Goal: Register for event/course

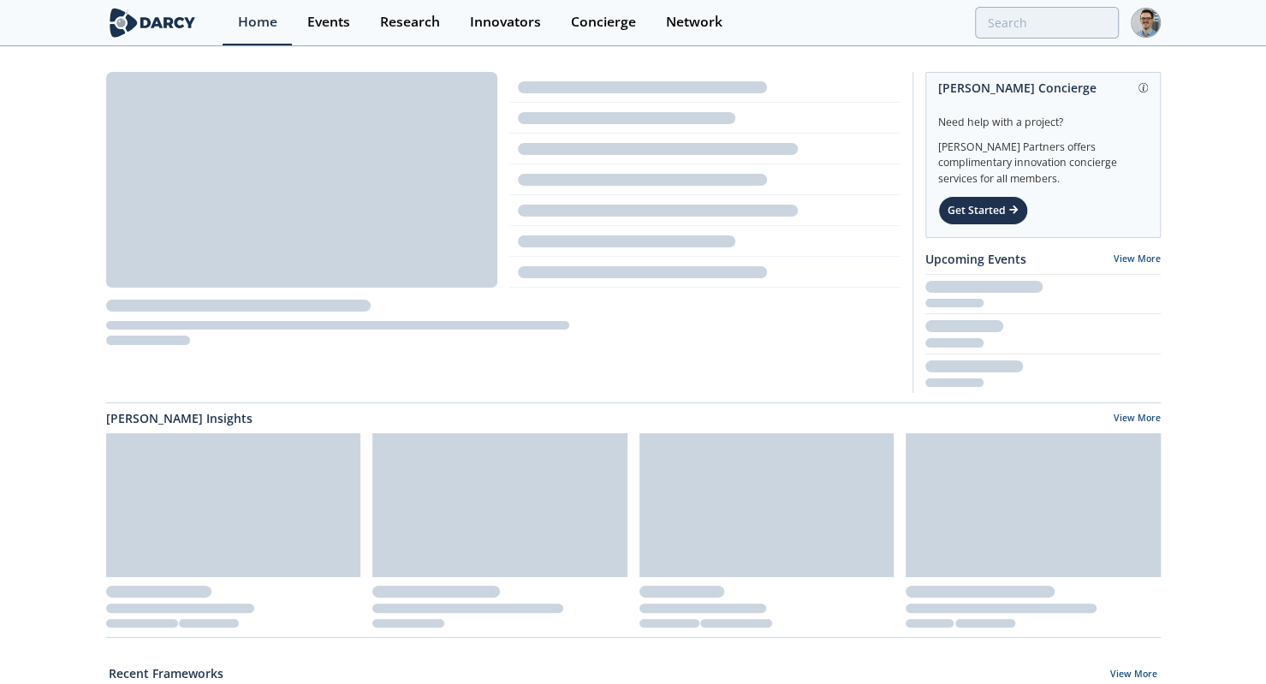
click at [312, 28] on div "Events" at bounding box center [328, 22] width 43 height 14
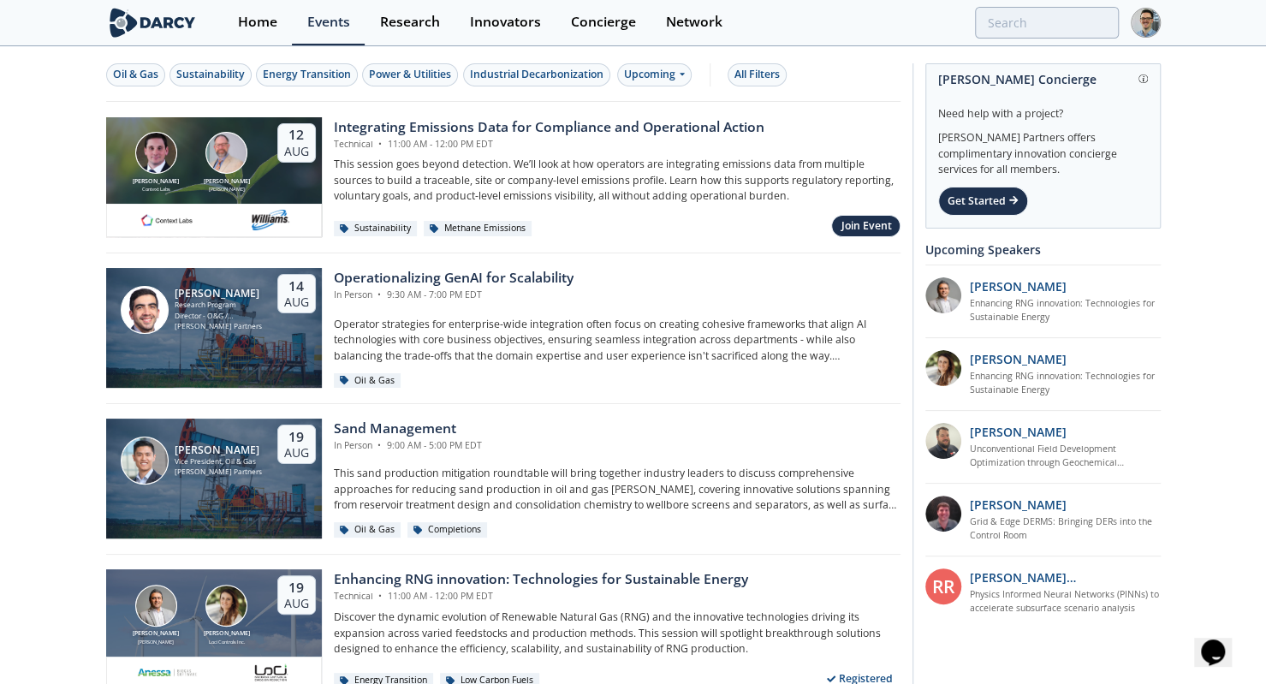
click at [843, 225] on div "Join Event" at bounding box center [867, 225] width 51 height 15
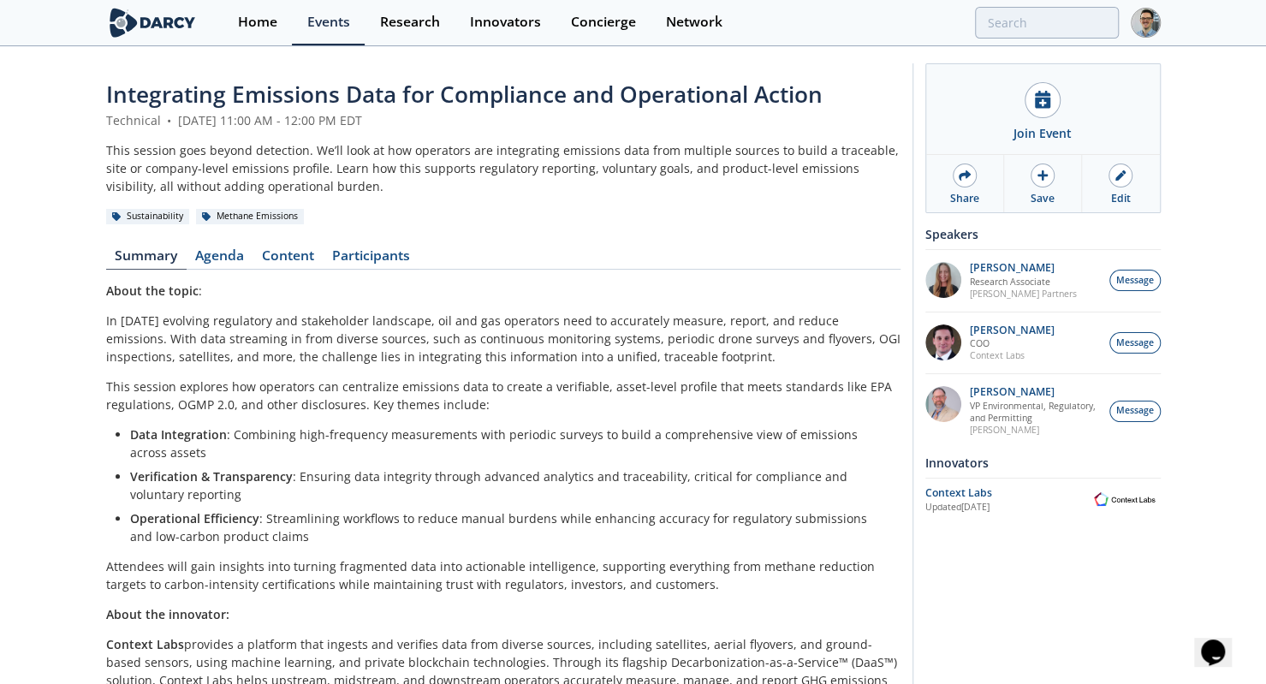
click at [214, 254] on link "Agenda" at bounding box center [220, 259] width 67 height 21
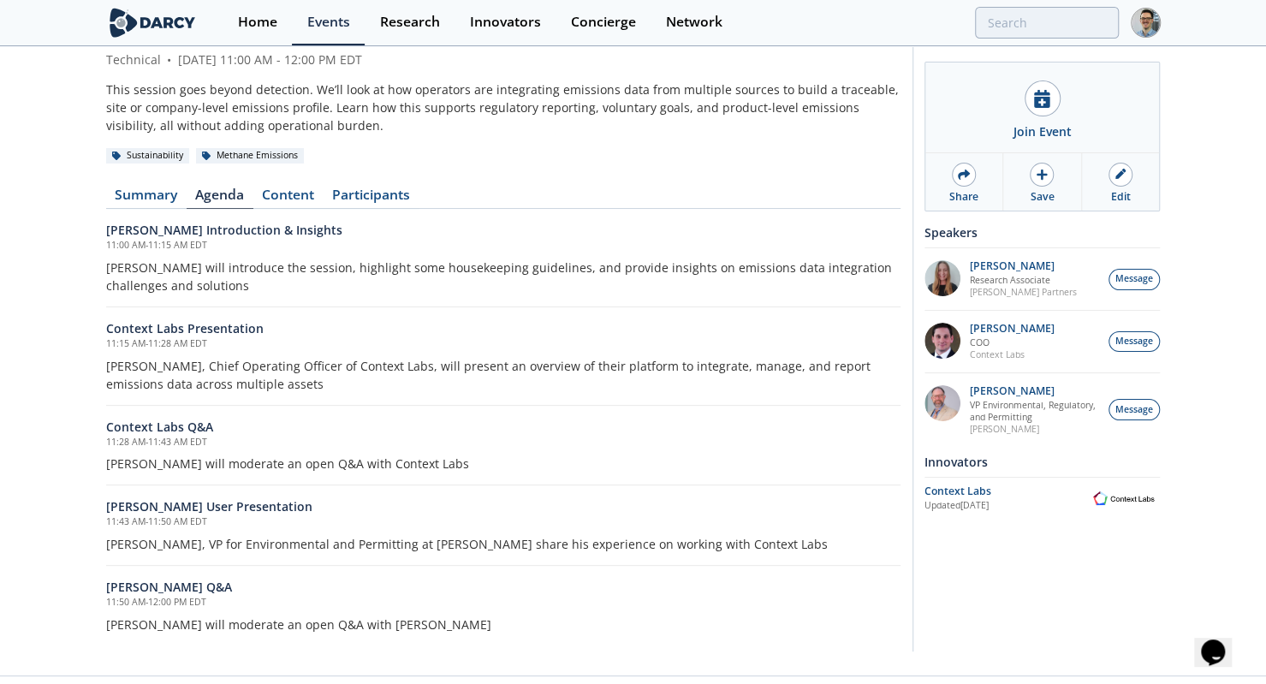
scroll to position [63, 0]
